Goal: Check status: Check status

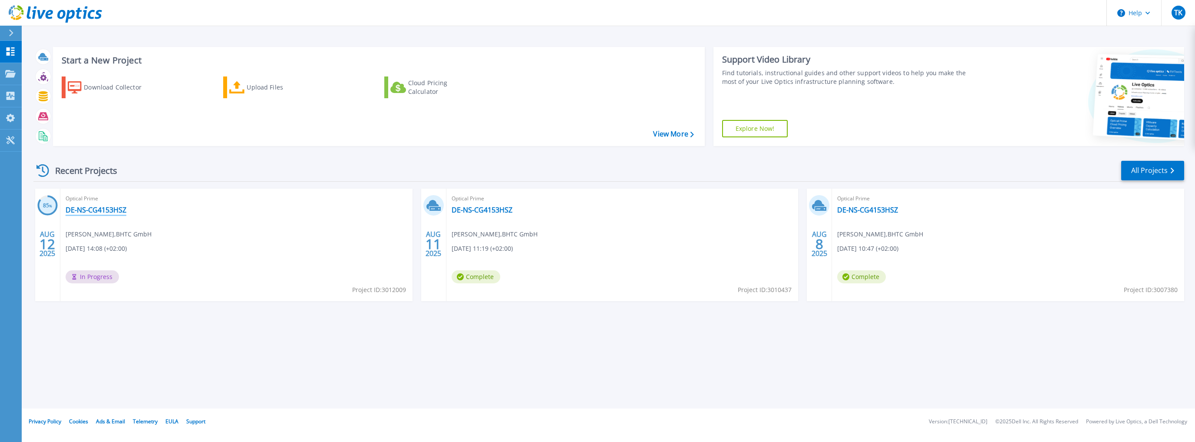
click at [74, 209] on link "DE-NS-CG4153HSZ" at bounding box center [96, 209] width 61 height 9
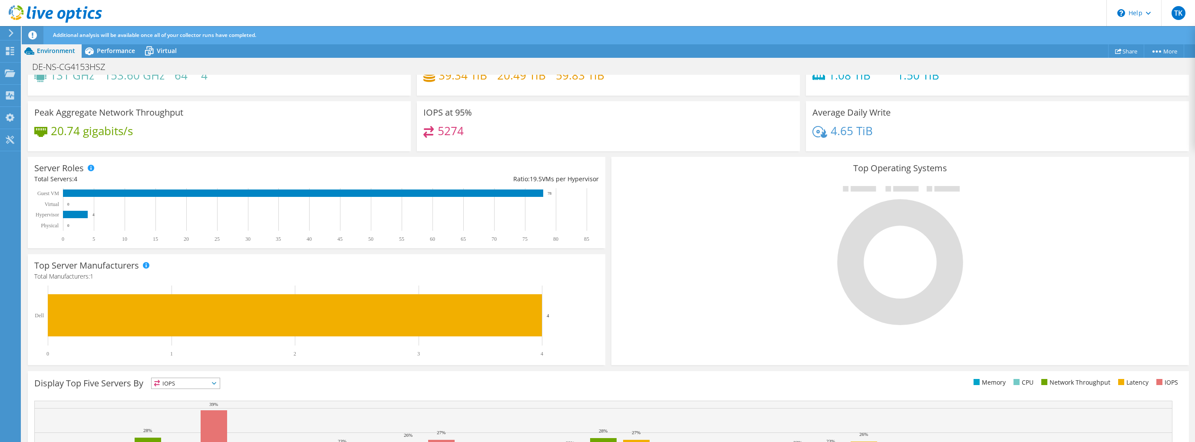
scroll to position [189, 0]
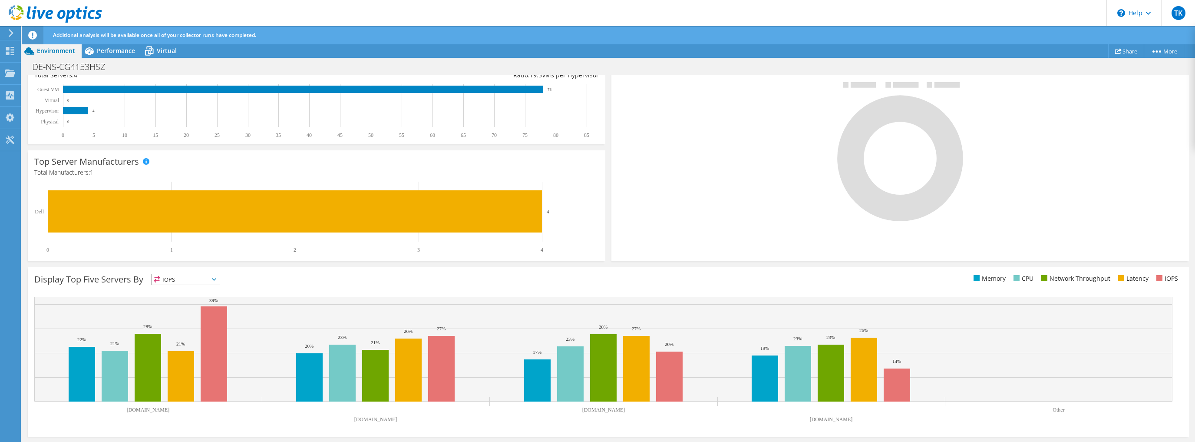
click at [723, 277] on ul "Memory CPU Network Throughput Latency IOPS" at bounding box center [896, 279] width 574 height 10
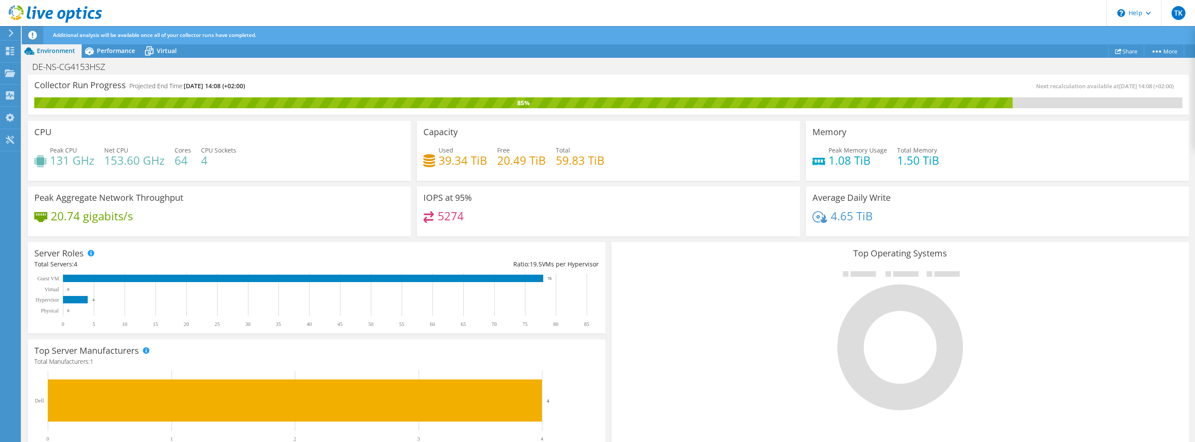
scroll to position [104, 0]
drag, startPoint x: 573, startPoint y: 151, endPoint x: 612, endPoint y: 152, distance: 38.2
click at [612, 152] on div "Used 39.34 TiB Free 20.49 TiB Total 59.83 TiB" at bounding box center [609, 160] width 370 height 28
click at [617, 153] on div "Used 39.34 TiB Free 20.49 TiB Total 59.83 TiB" at bounding box center [609, 160] width 370 height 28
click at [105, 50] on span "Performance" at bounding box center [116, 50] width 38 height 8
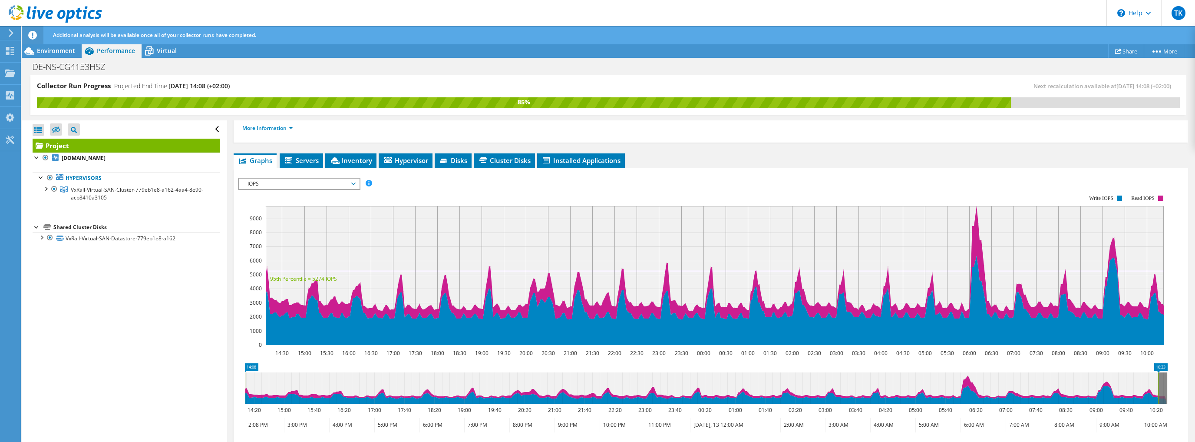
scroll to position [139, 0]
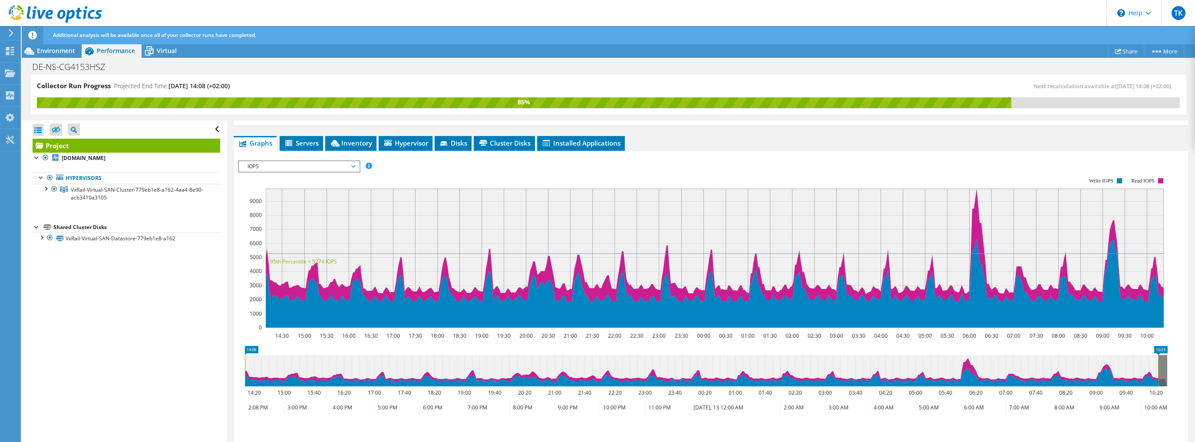
drag, startPoint x: 905, startPoint y: 139, endPoint x: 916, endPoint y: 152, distance: 16.4
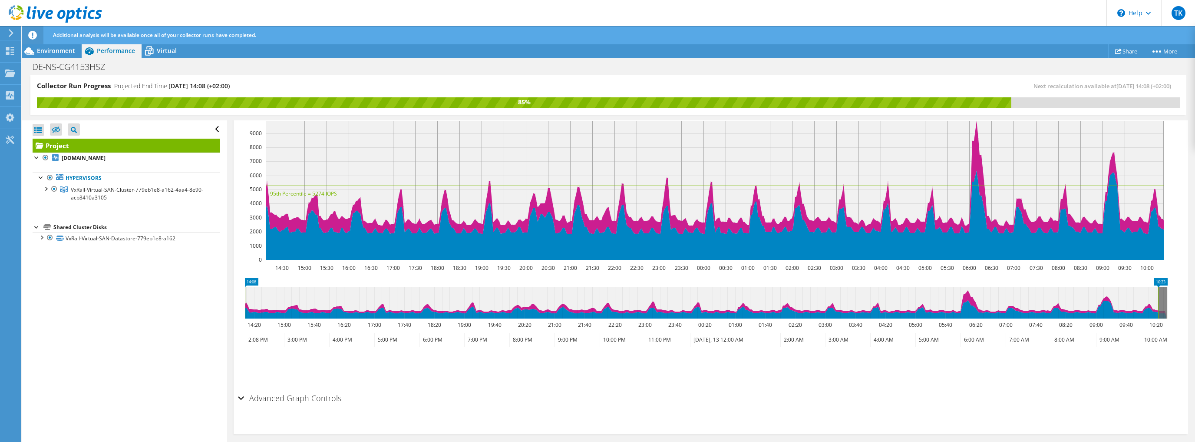
scroll to position [211, 0]
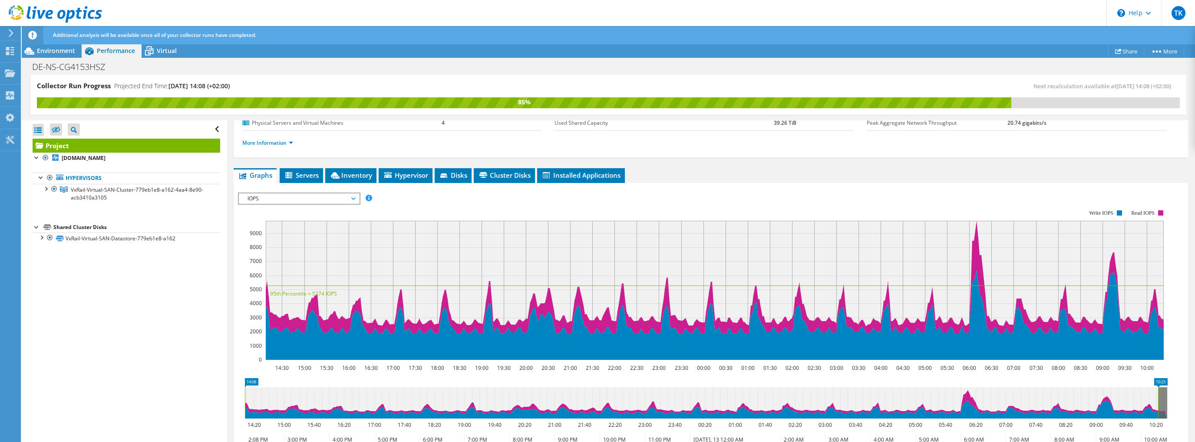
click at [346, 194] on span "IOPS" at bounding box center [299, 198] width 112 height 10
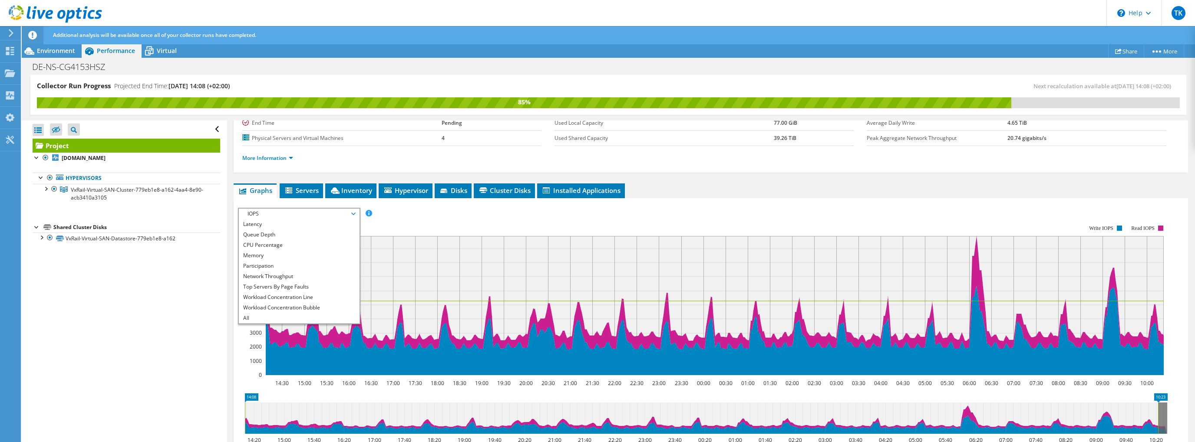
scroll to position [107, 0]
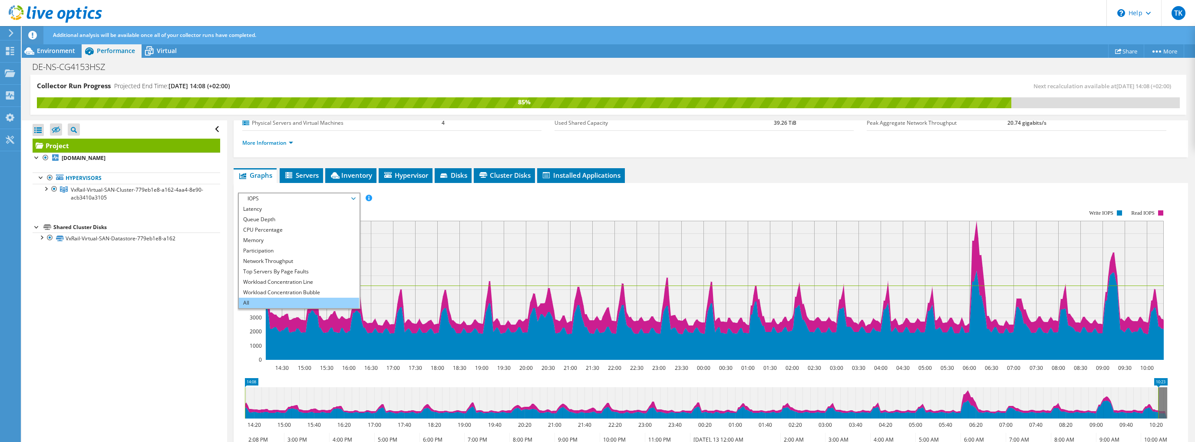
click at [254, 299] on li "All" at bounding box center [299, 303] width 120 height 10
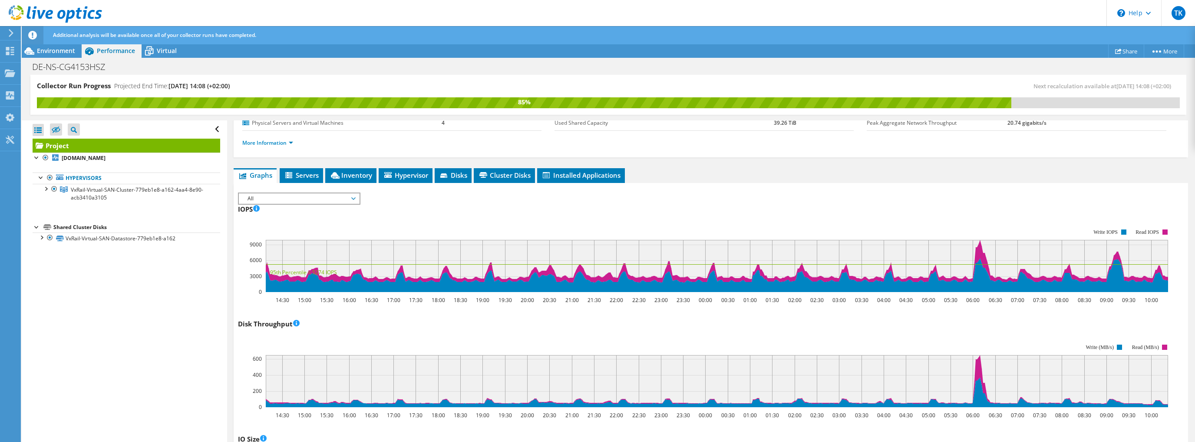
click at [603, 208] on div "IOPS 14:30 15:00 15:30 16:00 16:30 17:00 17:30 18:00 18:30 19:00 19:30 20:00 20…" at bounding box center [711, 253] width 946 height 102
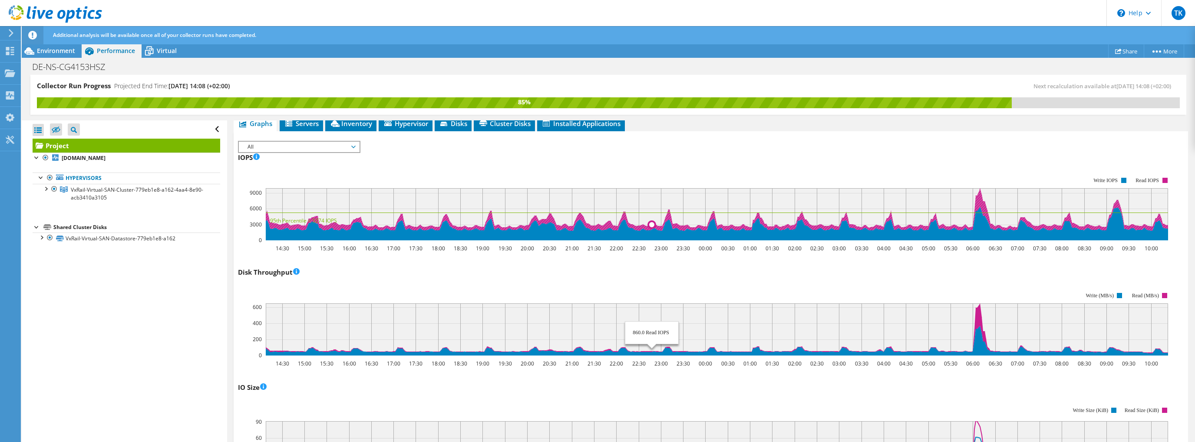
scroll to position [159, 0]
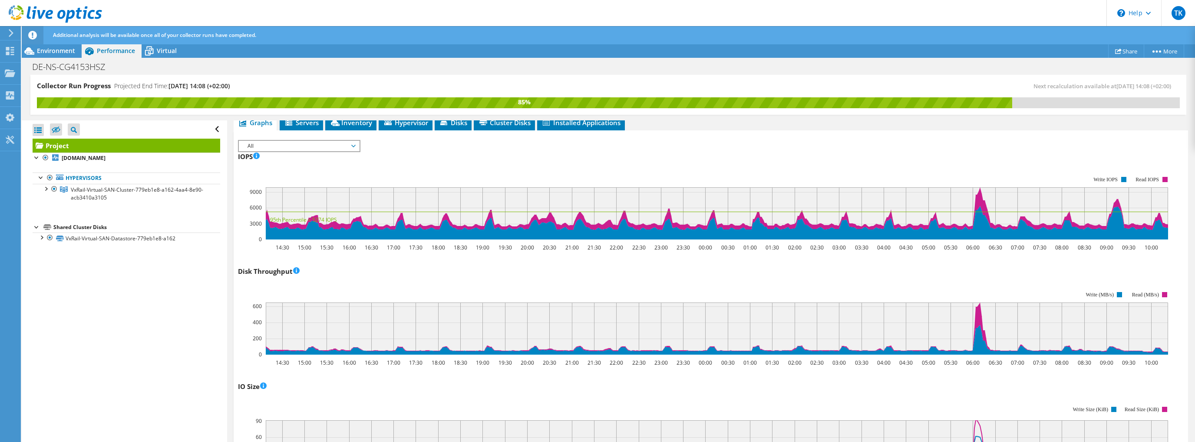
click at [782, 387] on div "IO Size 14:30 15:00 15:30 16:00 16:30 17:00 17:30 18:00 18:30 19:00 19:30 20:00…" at bounding box center [711, 430] width 946 height 102
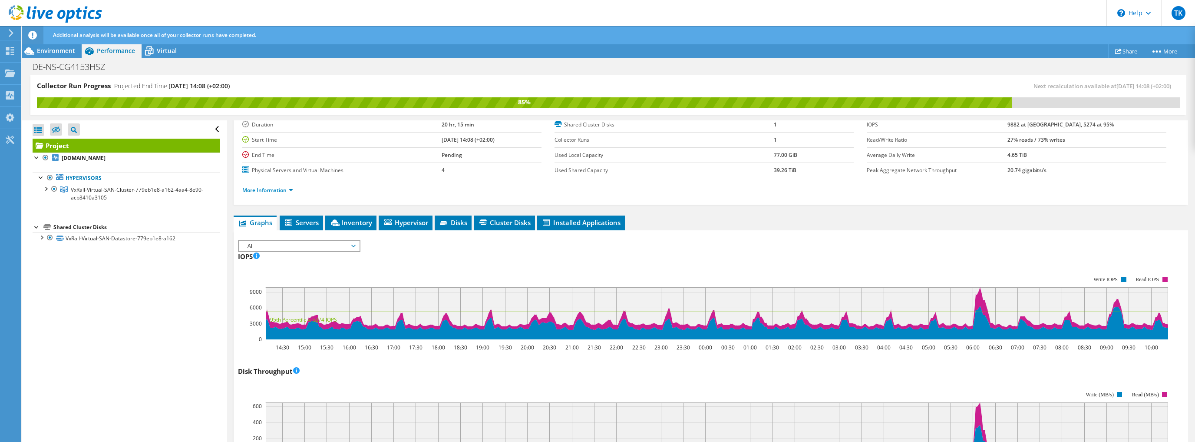
scroll to position [0, 0]
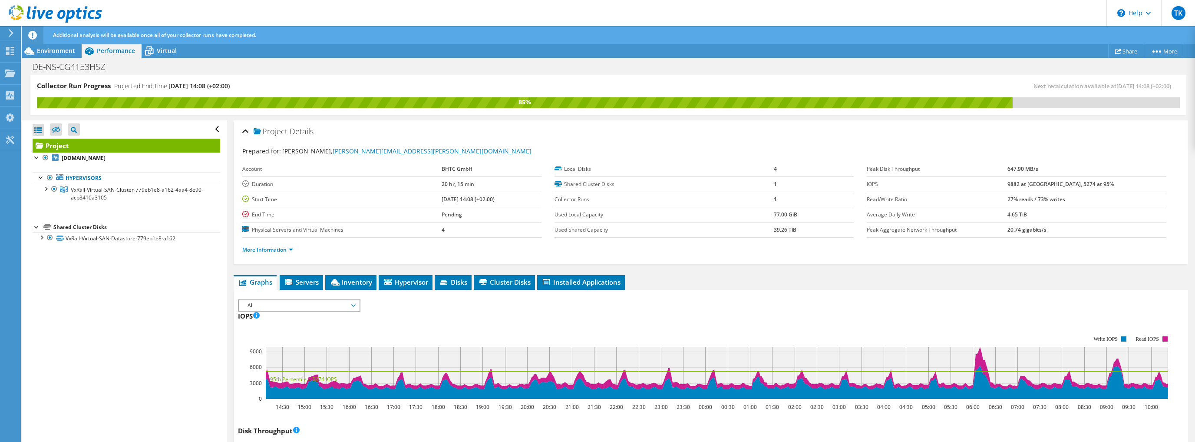
click at [778, 320] on div "IOPS 14:30 15:00 15:30 16:00 16:30 17:00 17:30 18:00 18:30 19:00 19:30 20:00 20…" at bounding box center [711, 360] width 946 height 102
click at [798, 278] on ul "Graphs Servers Inventory Hypervisor Disks Cluster Disks Installed Applications" at bounding box center [711, 282] width 955 height 15
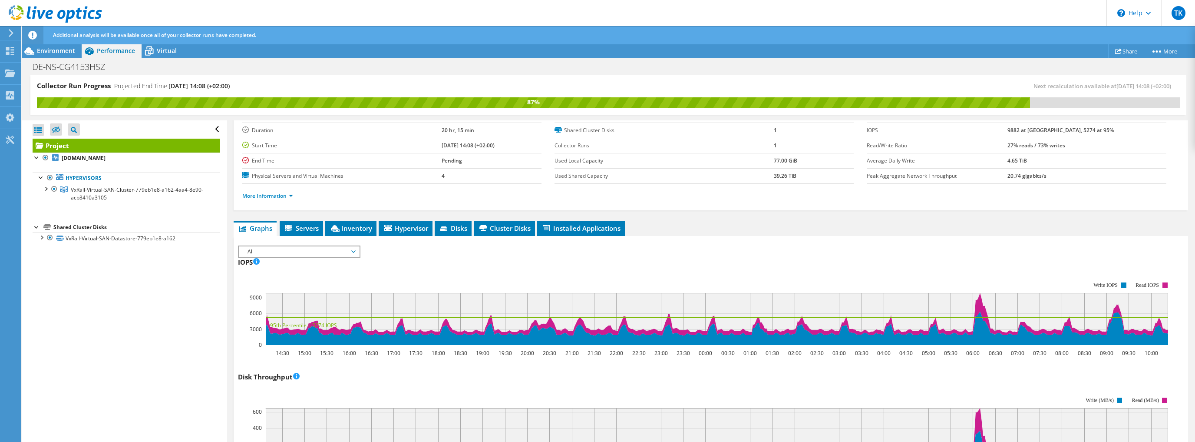
scroll to position [70, 0]
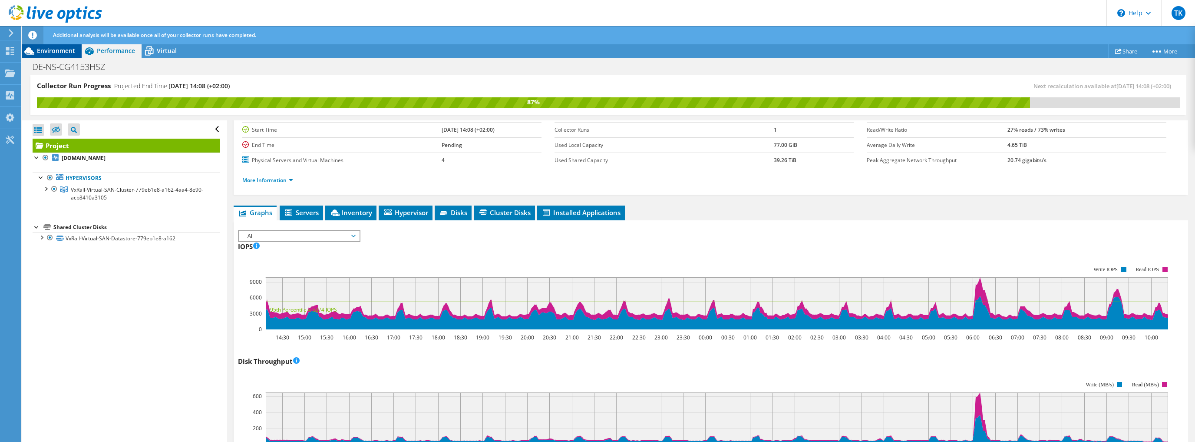
click at [60, 49] on span "Environment" at bounding box center [56, 50] width 38 height 8
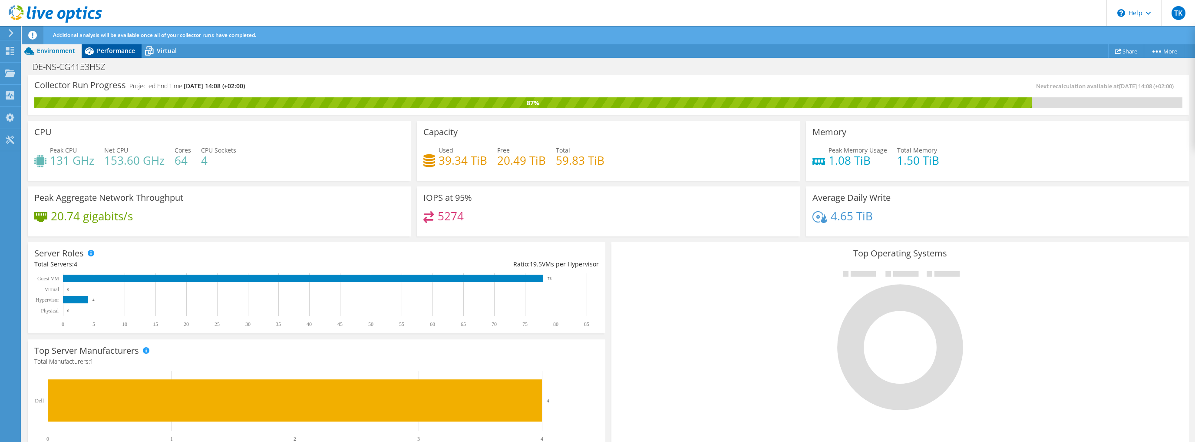
click at [99, 48] on span "Performance" at bounding box center [116, 50] width 38 height 8
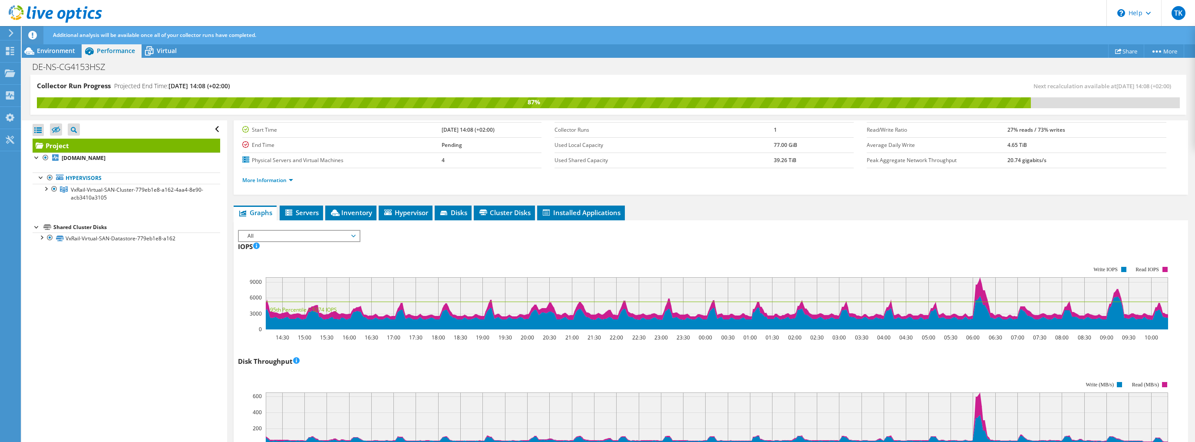
click at [471, 261] on rect at bounding box center [705, 297] width 934 height 87
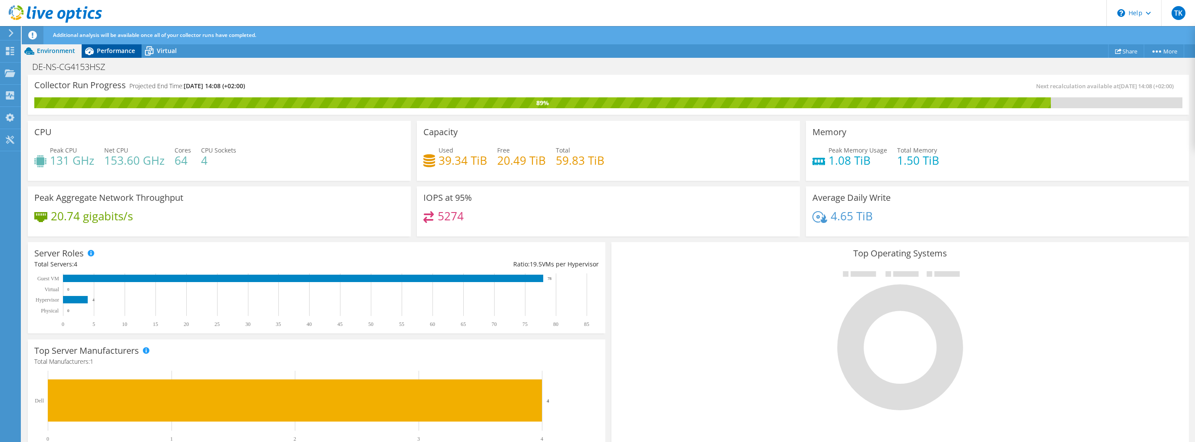
click at [123, 54] on span "Performance" at bounding box center [116, 50] width 38 height 8
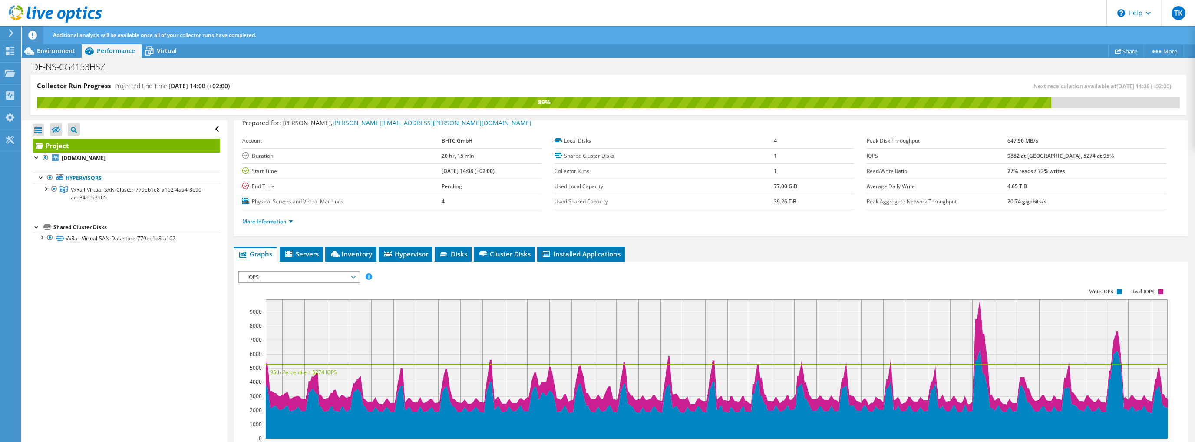
scroll to position [70, 0]
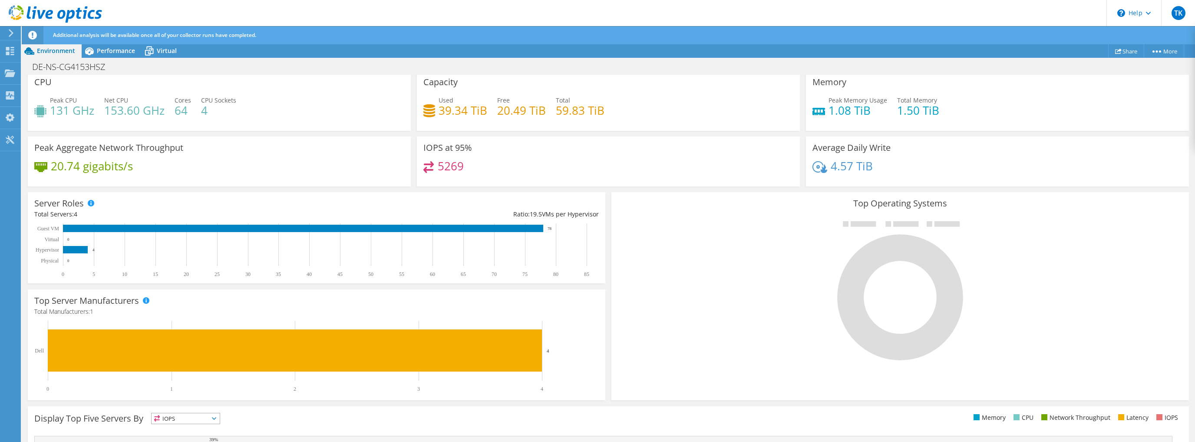
scroll to position [70, 0]
click at [119, 50] on span "Performance" at bounding box center [116, 50] width 38 height 8
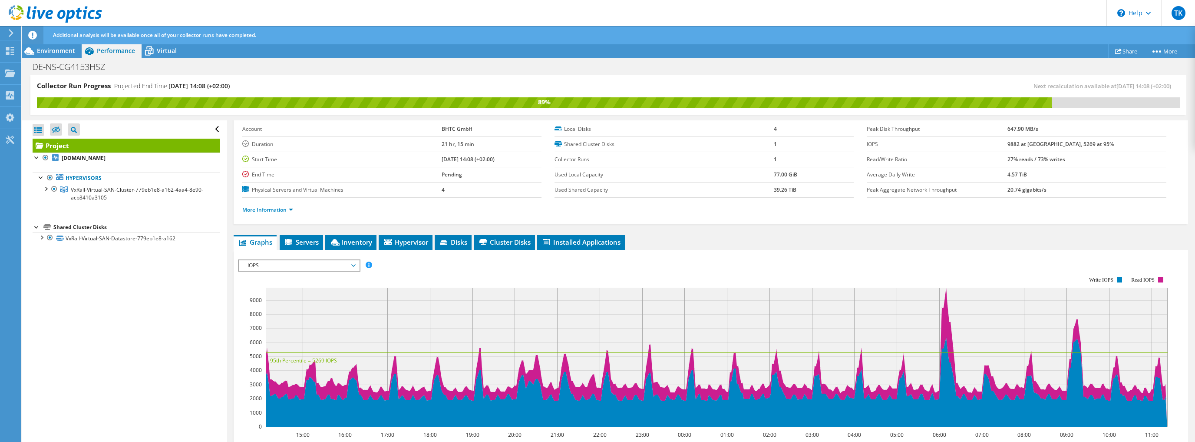
scroll to position [37, 0]
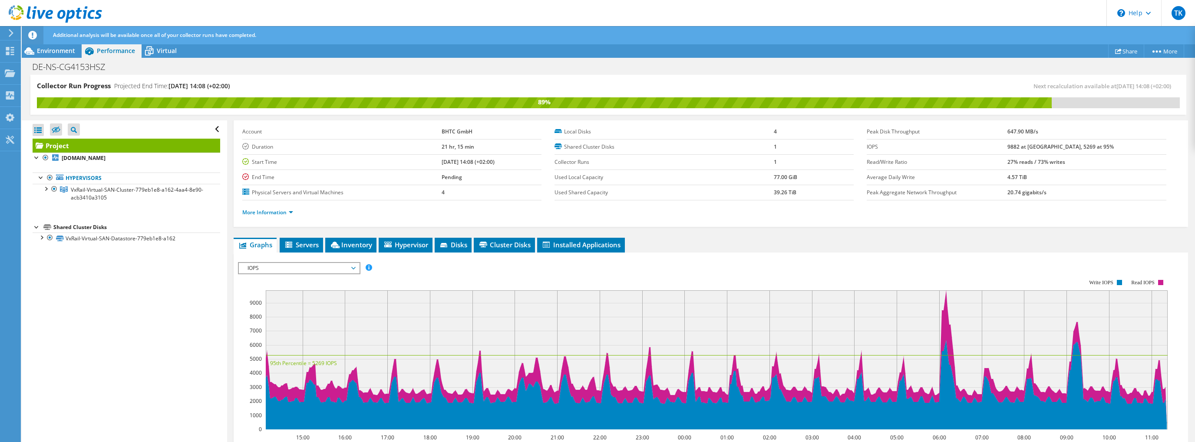
click at [311, 264] on span "IOPS" at bounding box center [299, 268] width 112 height 10
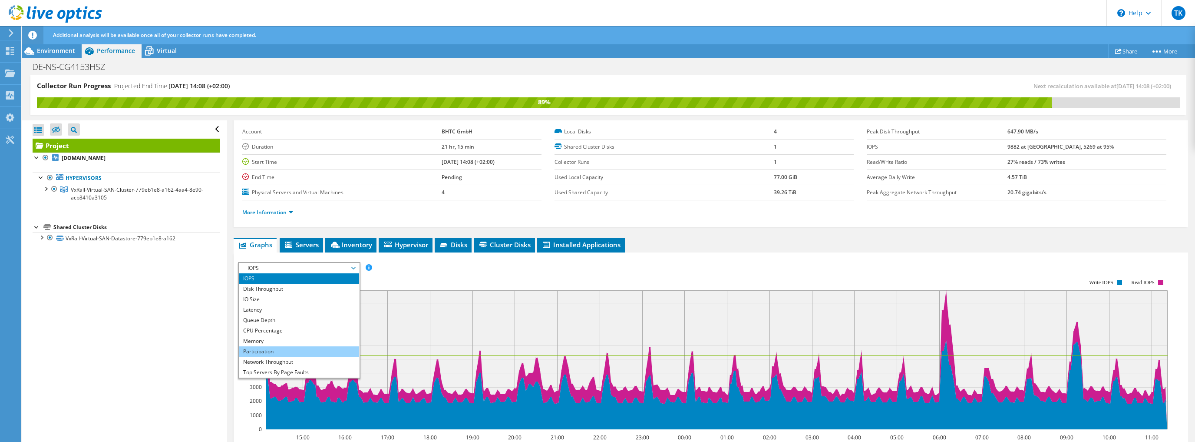
scroll to position [31, 0]
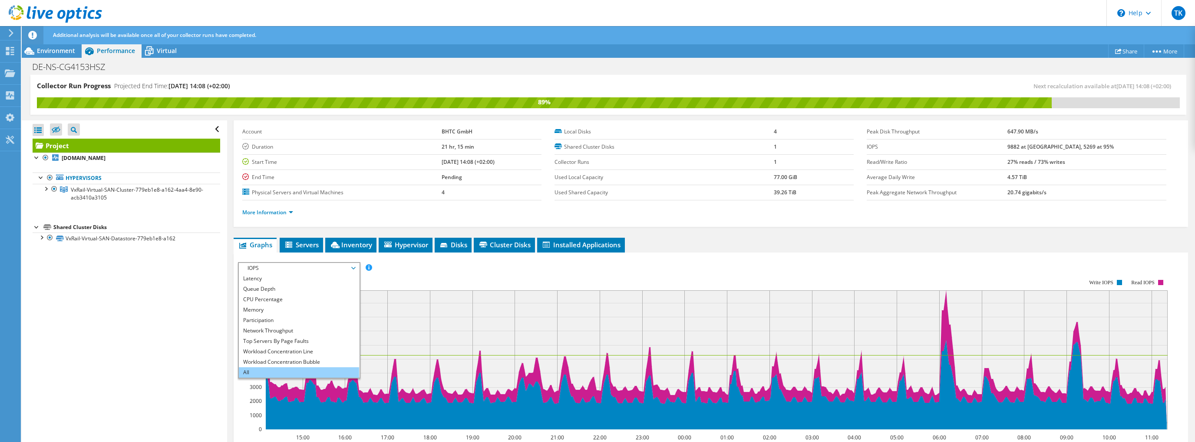
click at [276, 367] on li "All" at bounding box center [299, 372] width 120 height 10
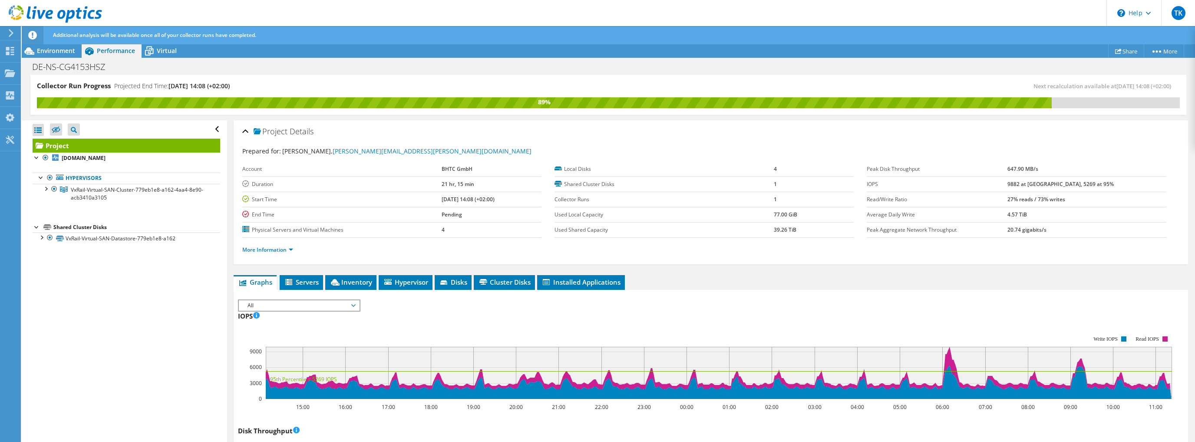
scroll to position [35, 0]
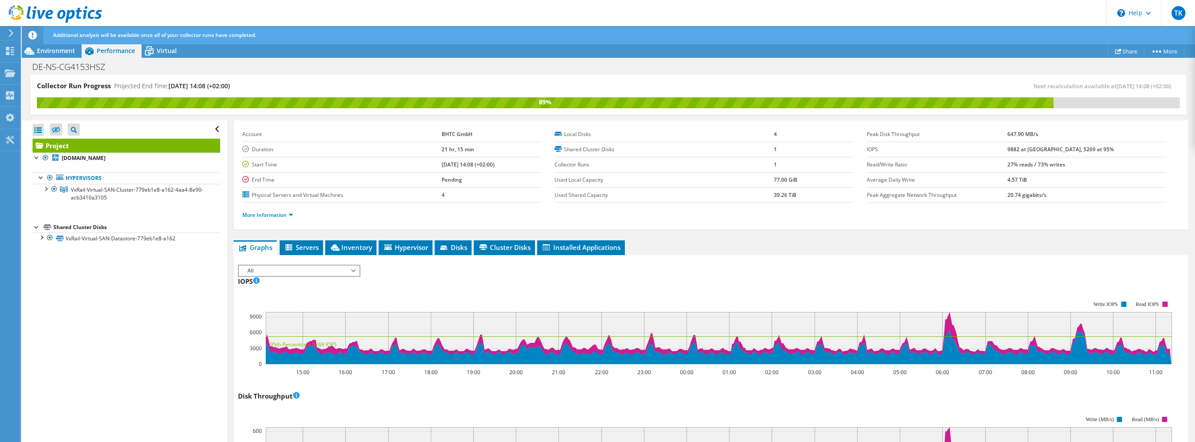
click at [777, 390] on div "Disk Throughput 15:00 16:00 17:00 18:00 19:00 20:00 21:00 22:00 23:00 00:00 01:…" at bounding box center [711, 440] width 946 height 102
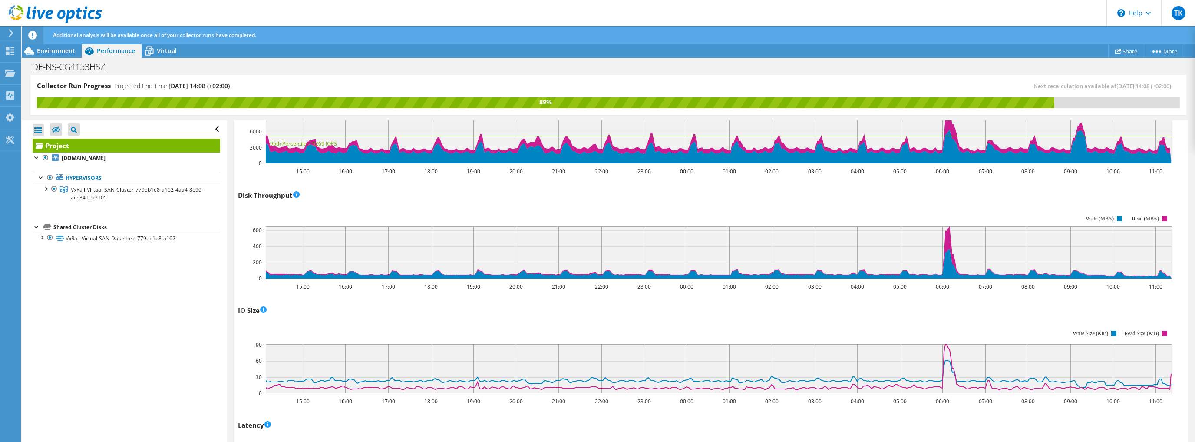
scroll to position [209, 0]
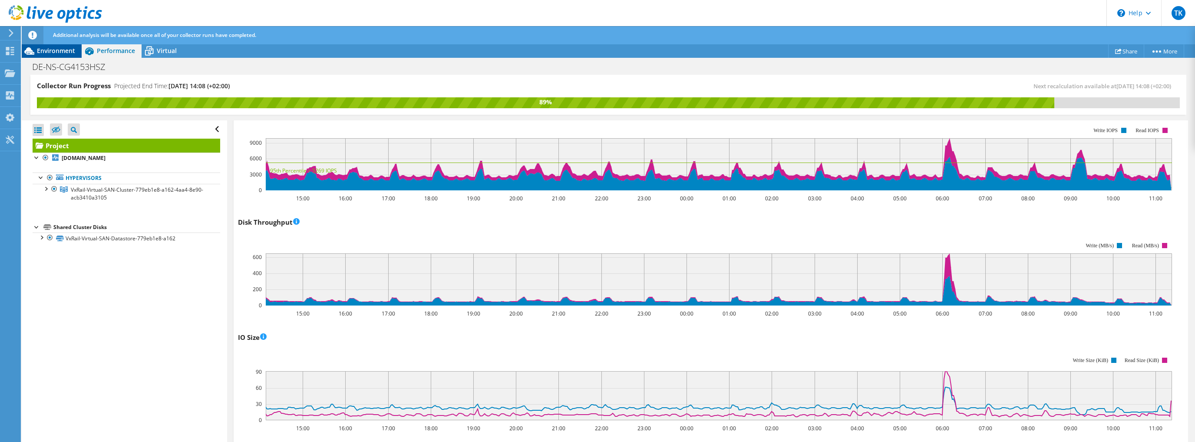
click at [40, 52] on span "Environment" at bounding box center [56, 50] width 38 height 8
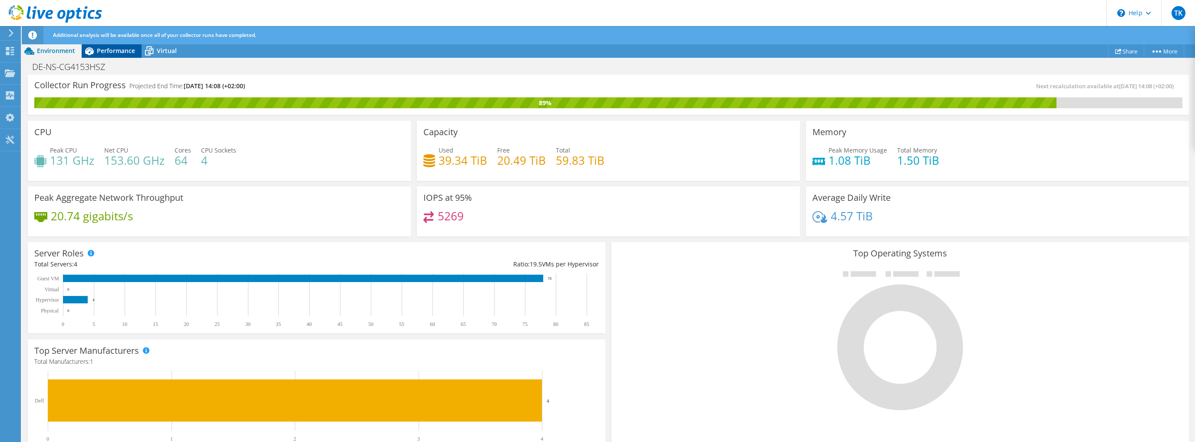
click at [106, 45] on div "Performance" at bounding box center [112, 51] width 60 height 14
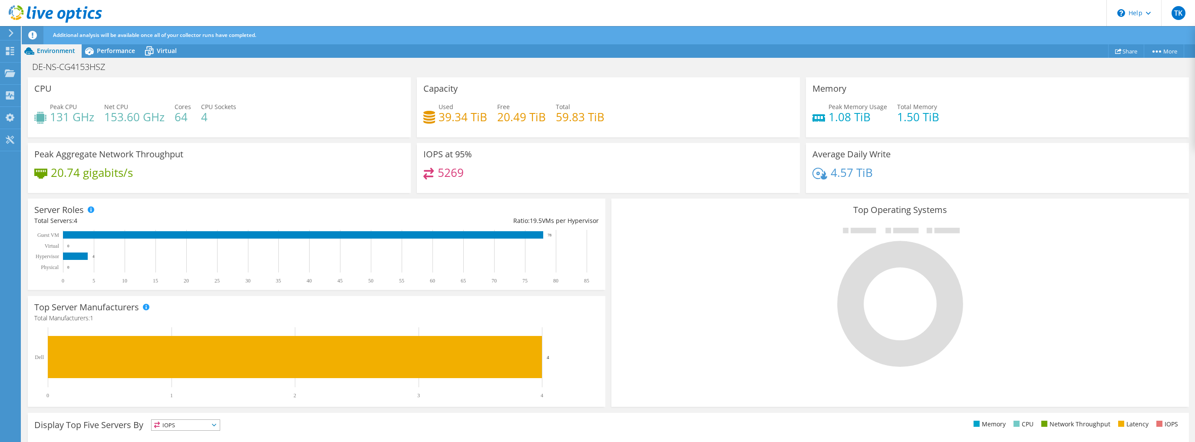
scroll to position [15, 0]
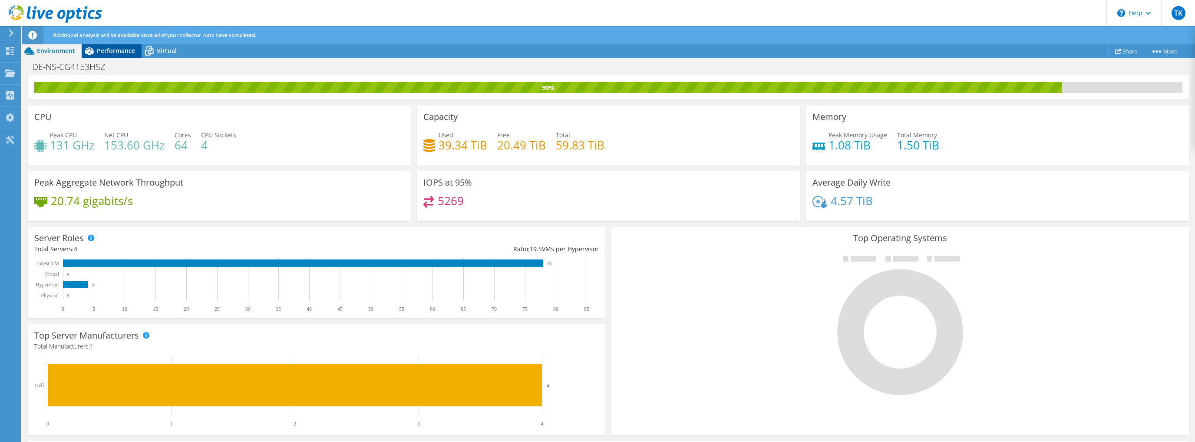
click at [115, 50] on span "Performance" at bounding box center [116, 50] width 38 height 8
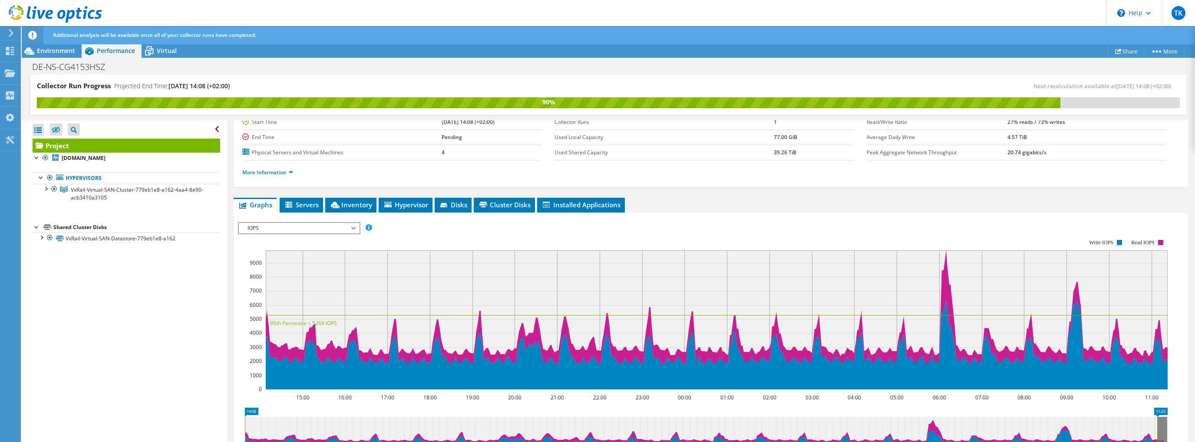
scroll to position [72, 0]
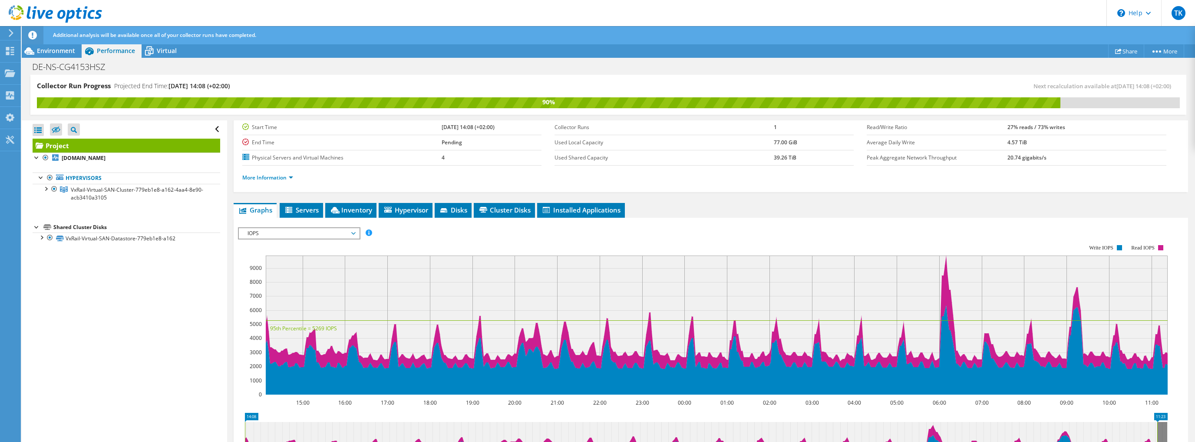
click at [315, 235] on span "IOPS" at bounding box center [299, 233] width 112 height 10
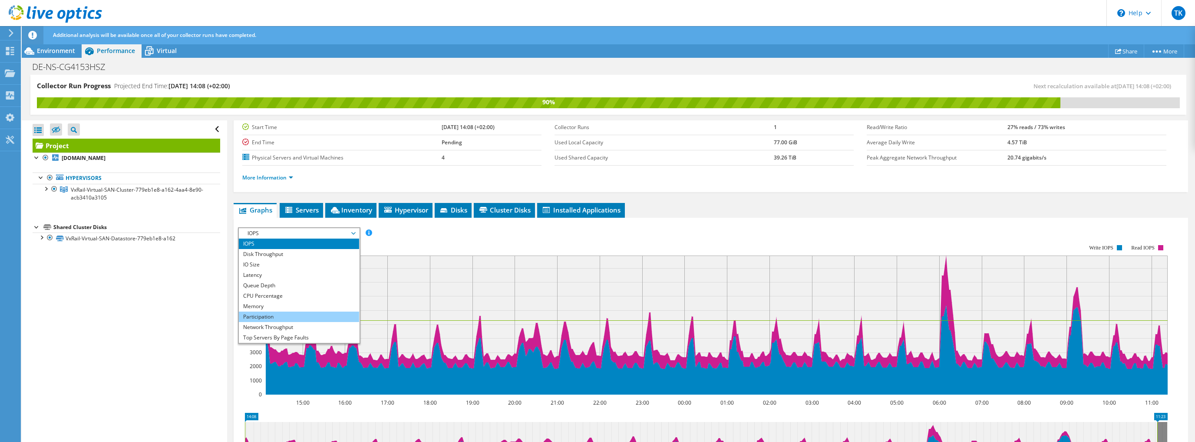
scroll to position [31, 0]
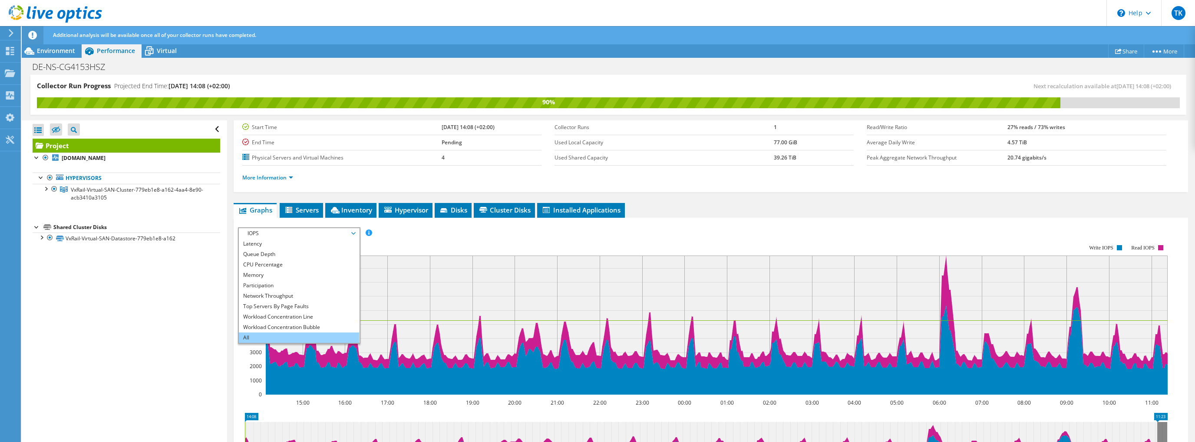
click at [268, 332] on li "All" at bounding box center [299, 337] width 120 height 10
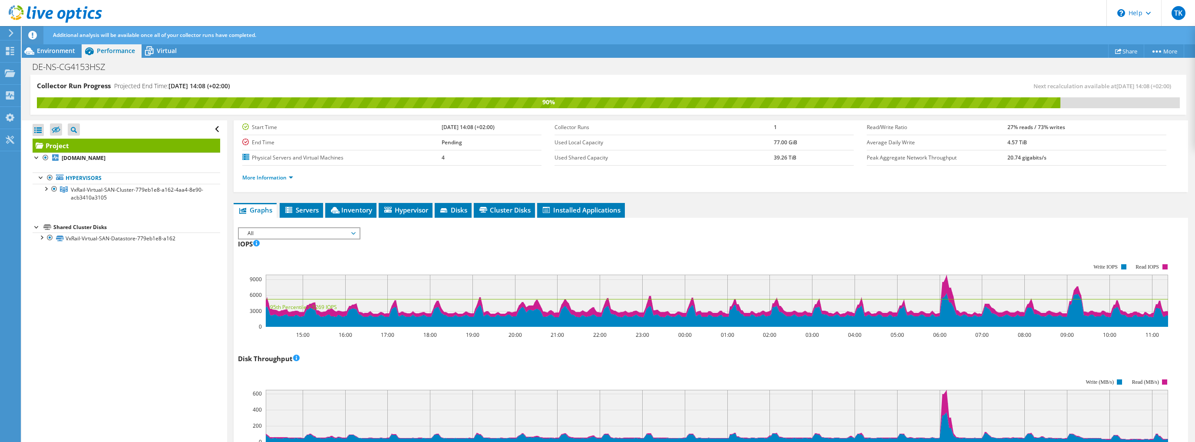
click at [794, 231] on div "IOPS Disk Throughput IO Size Latency Queue Depth CPU Percentage Memory Page Fau…" at bounding box center [711, 232] width 946 height 10
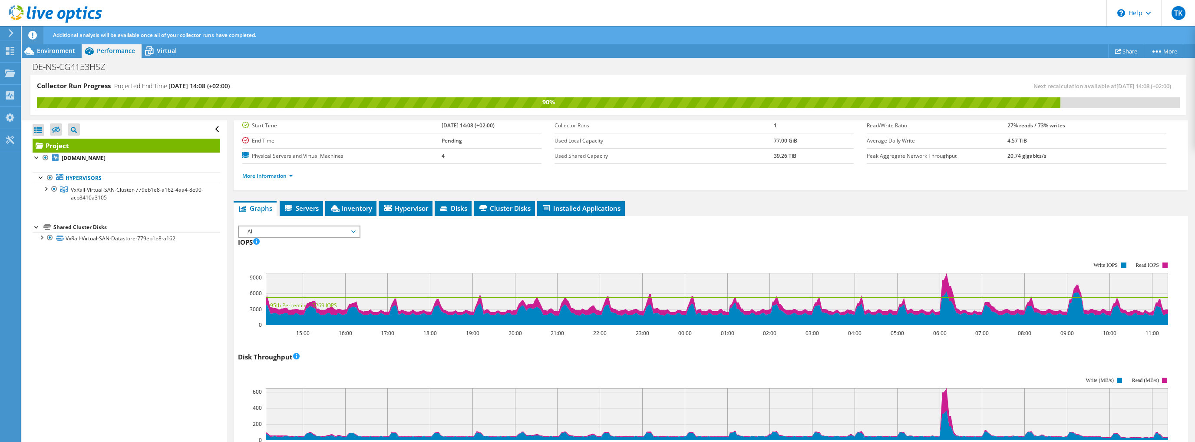
scroll to position [72, 0]
